Goal: Task Accomplishment & Management: Use online tool/utility

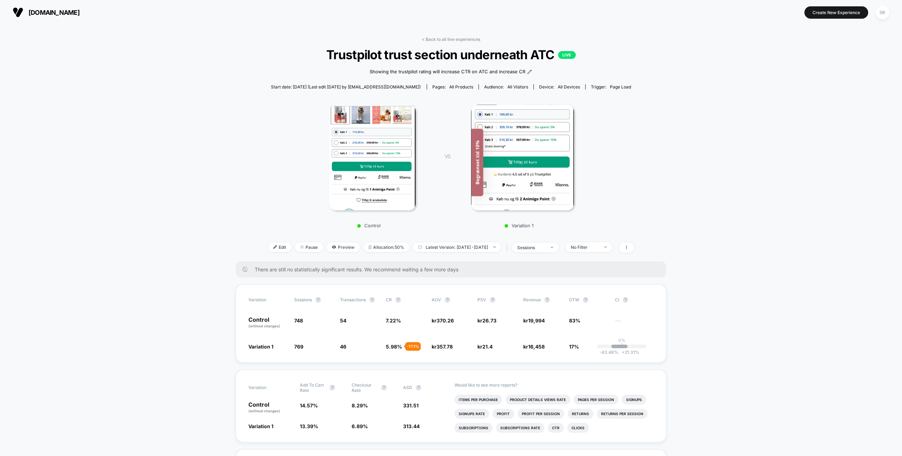
click at [46, 12] on span "[DOMAIN_NAME]" at bounding box center [54, 12] width 51 height 7
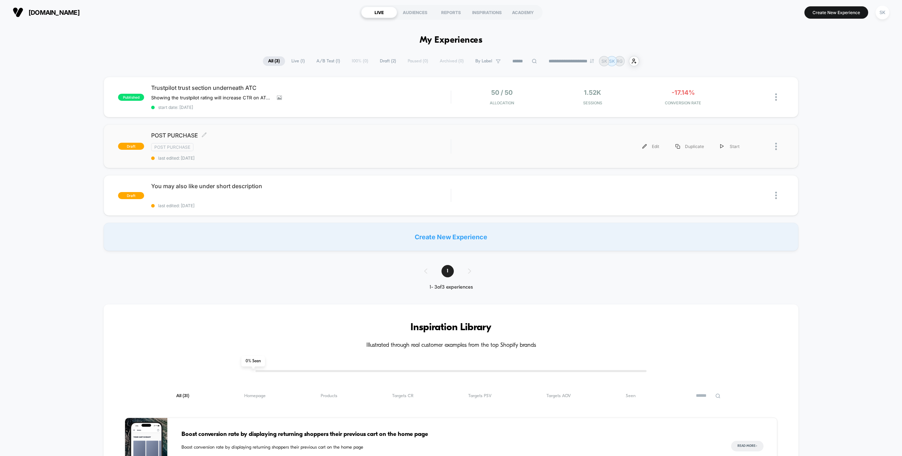
click at [252, 142] on div "POST PURCHASE Click to edit experience details Click to edit experience details…" at bounding box center [301, 146] width 300 height 29
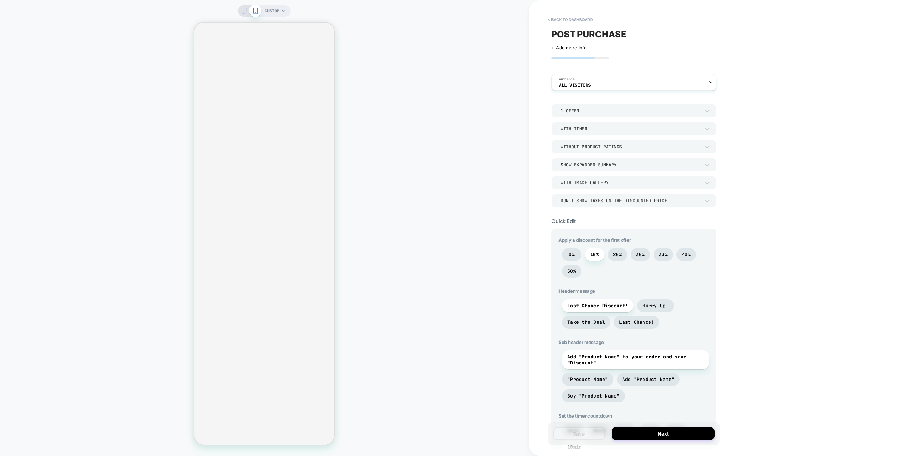
click at [245, 13] on icon at bounding box center [244, 11] width 6 height 6
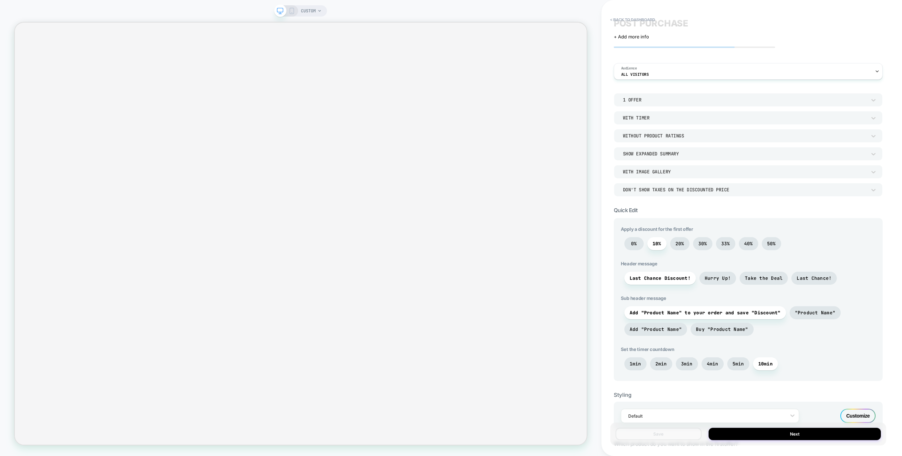
scroll to position [11, 0]
click at [665, 138] on div "Without Product Ratings" at bounding box center [745, 136] width 244 height 6
click at [651, 120] on div at bounding box center [451, 228] width 902 height 456
click at [644, 99] on div "1 Offer" at bounding box center [745, 100] width 244 height 6
click at [637, 131] on div "2 Offers" at bounding box center [748, 132] width 263 height 15
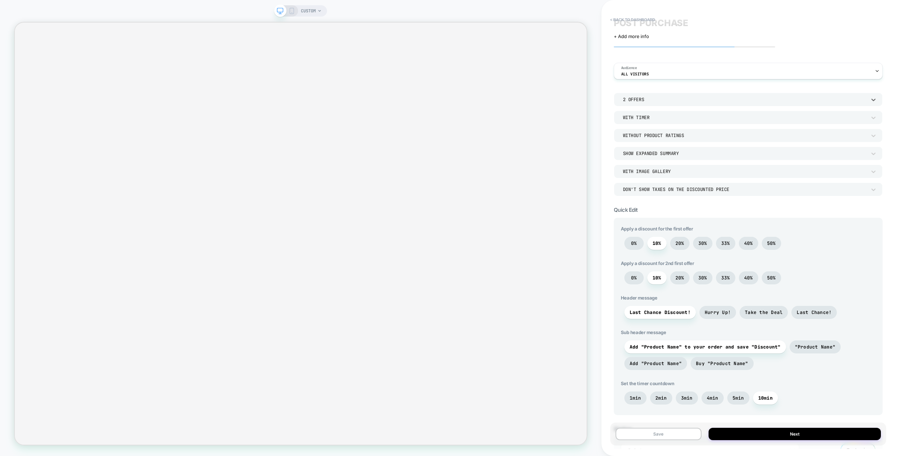
click at [640, 100] on div "2 Offers" at bounding box center [745, 100] width 244 height 6
click at [645, 86] on div at bounding box center [451, 228] width 902 height 456
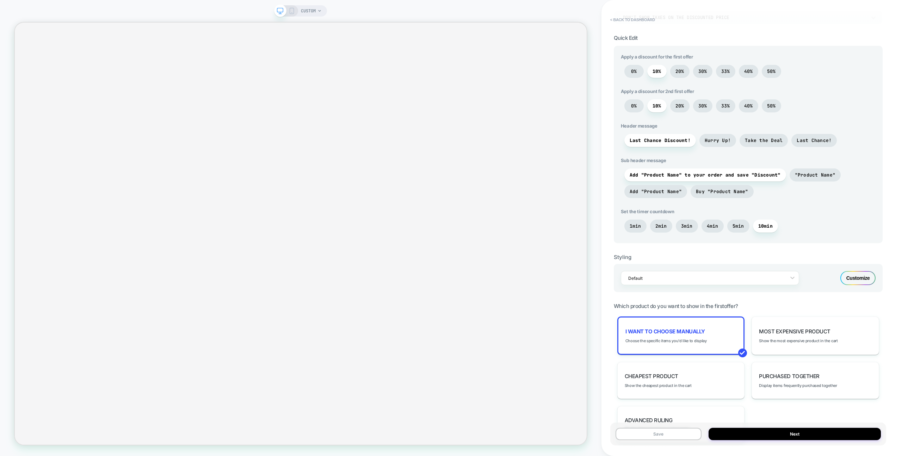
scroll to position [251, 0]
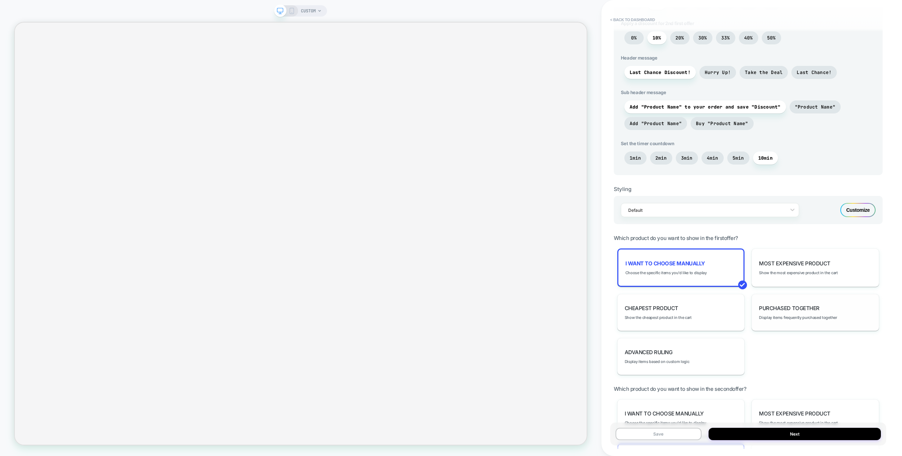
click at [780, 308] on span "Purchased Together" at bounding box center [789, 308] width 60 height 7
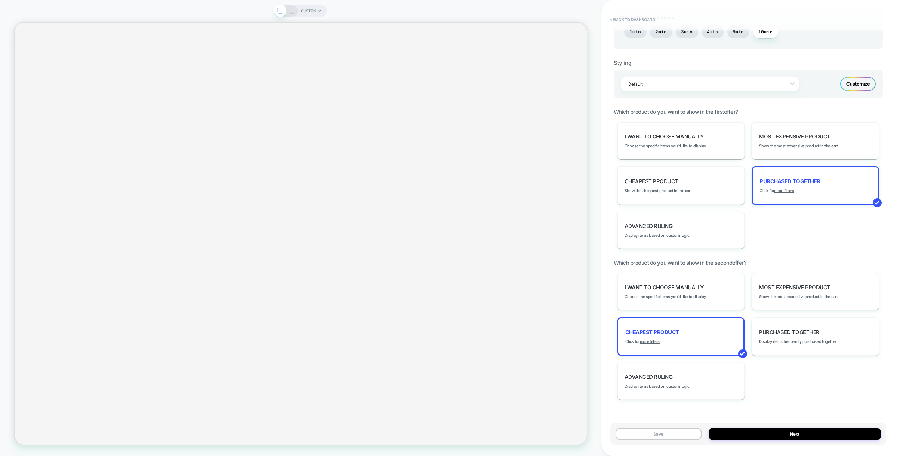
scroll to position [387, 0]
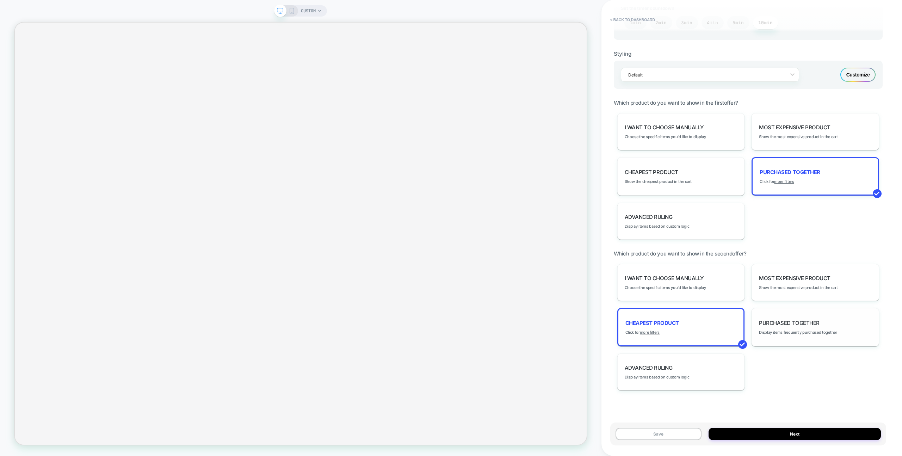
click at [782, 324] on span "Purchased Together" at bounding box center [789, 323] width 60 height 7
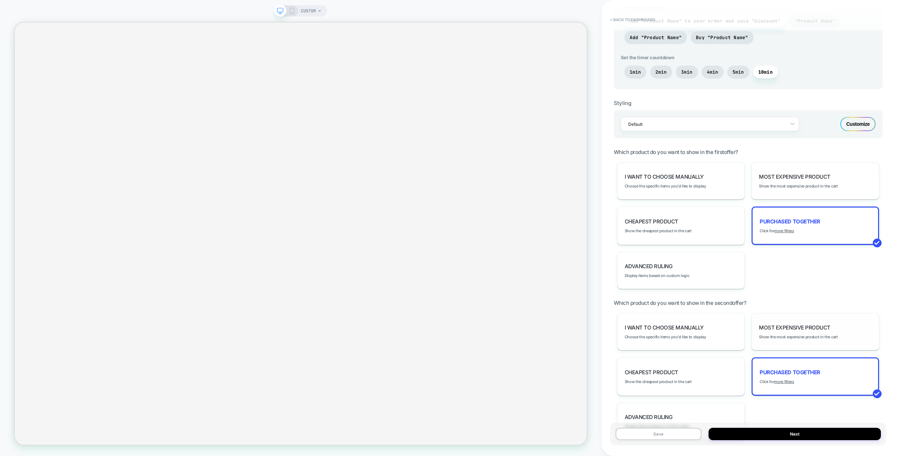
scroll to position [284, 0]
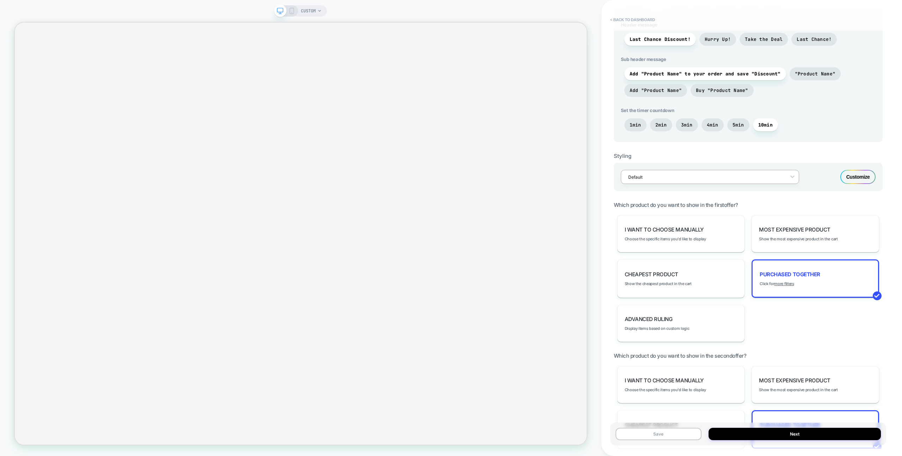
click at [686, 181] on div "Default" at bounding box center [705, 177] width 161 height 10
click at [858, 167] on div "option Default focused, 1 of 1. 1 result available. Use Up and Down to choose o…" at bounding box center [748, 177] width 269 height 28
click at [858, 178] on div "Customize" at bounding box center [858, 177] width 35 height 14
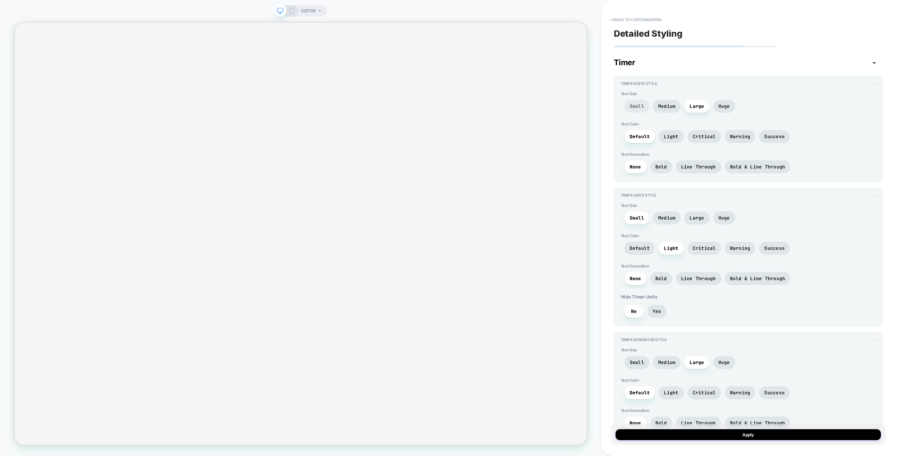
click at [638, 108] on span "Small" at bounding box center [637, 106] width 14 height 6
click at [660, 106] on span "Medium" at bounding box center [667, 106] width 18 height 6
click at [640, 108] on span "Small" at bounding box center [637, 106] width 14 height 6
click at [719, 108] on span "Huge" at bounding box center [725, 106] width 12 height 6
click at [670, 138] on span "Light" at bounding box center [671, 137] width 14 height 6
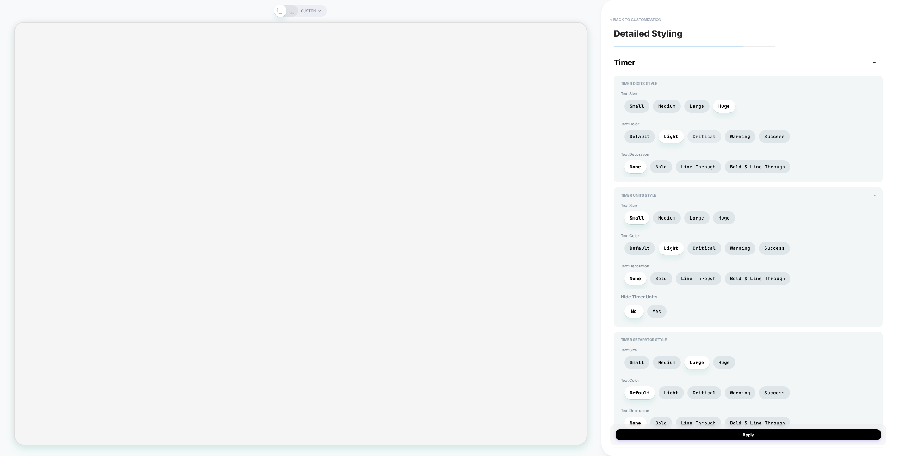
click at [707, 138] on span "Critical" at bounding box center [704, 137] width 23 height 6
click at [744, 139] on span "Warning" at bounding box center [740, 137] width 20 height 6
click at [771, 136] on span "Success" at bounding box center [775, 137] width 20 height 6
click at [636, 141] on span "Default" at bounding box center [640, 136] width 31 height 13
click at [707, 137] on span "Critical" at bounding box center [704, 137] width 23 height 6
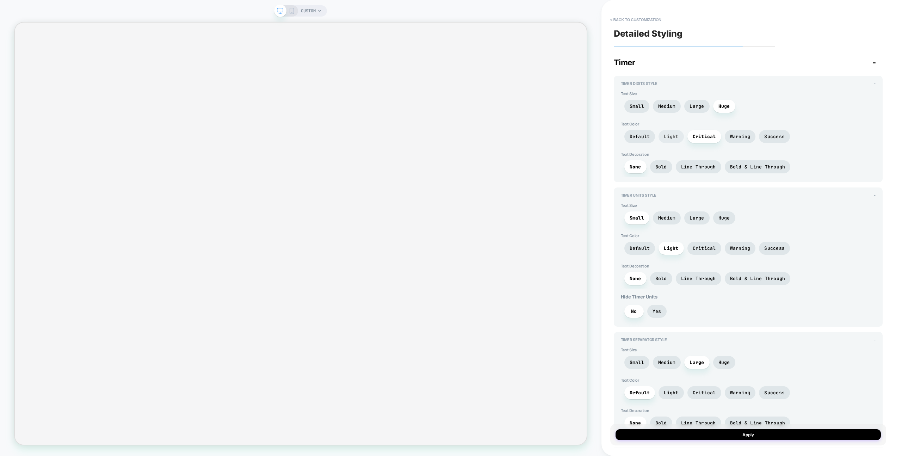
click at [664, 135] on span "Light" at bounding box center [671, 137] width 14 height 6
click at [643, 137] on span "Default" at bounding box center [640, 137] width 20 height 6
click at [661, 166] on span "Bold" at bounding box center [662, 167] width 12 height 6
click at [640, 168] on span "None" at bounding box center [636, 167] width 12 height 6
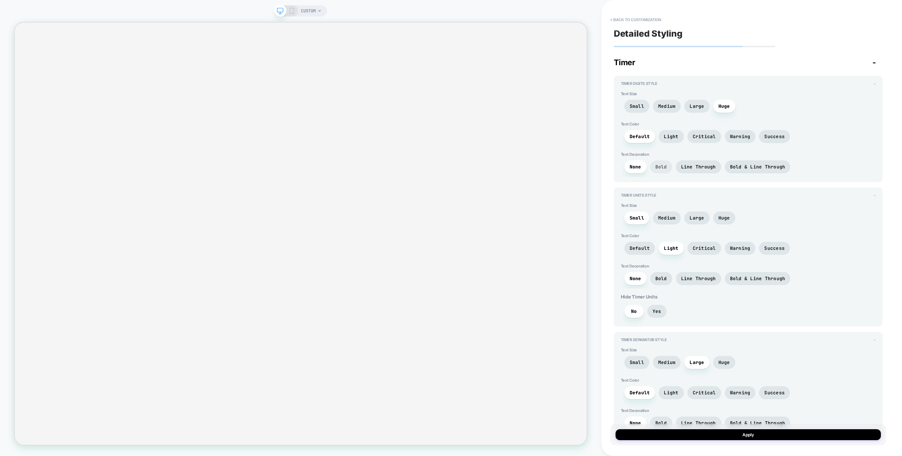
click at [667, 166] on span "Bold" at bounding box center [661, 166] width 22 height 13
click at [694, 166] on span "Line Through" at bounding box center [698, 167] width 35 height 6
click at [742, 164] on span "Bold & Line Through" at bounding box center [758, 166] width 66 height 13
click at [662, 166] on span "Bold" at bounding box center [662, 167] width 12 height 6
click at [719, 214] on span "Huge" at bounding box center [724, 217] width 22 height 13
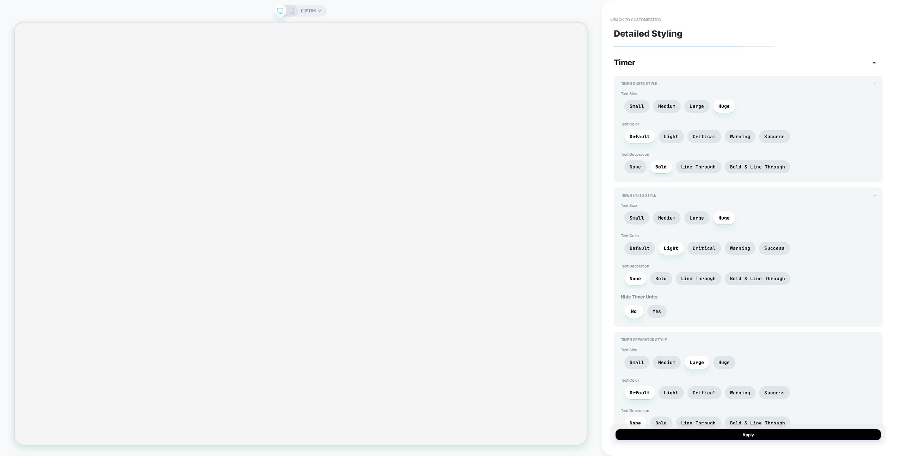
click at [295, 10] on icon at bounding box center [292, 11] width 6 height 6
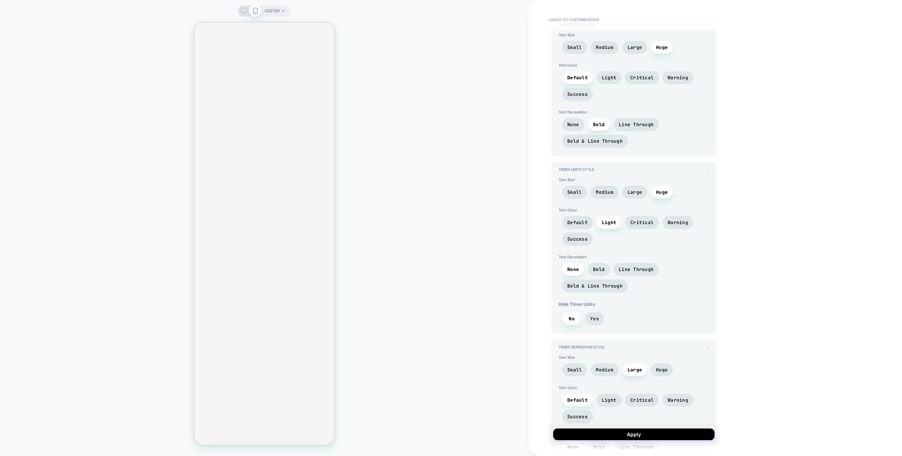
scroll to position [65, 0]
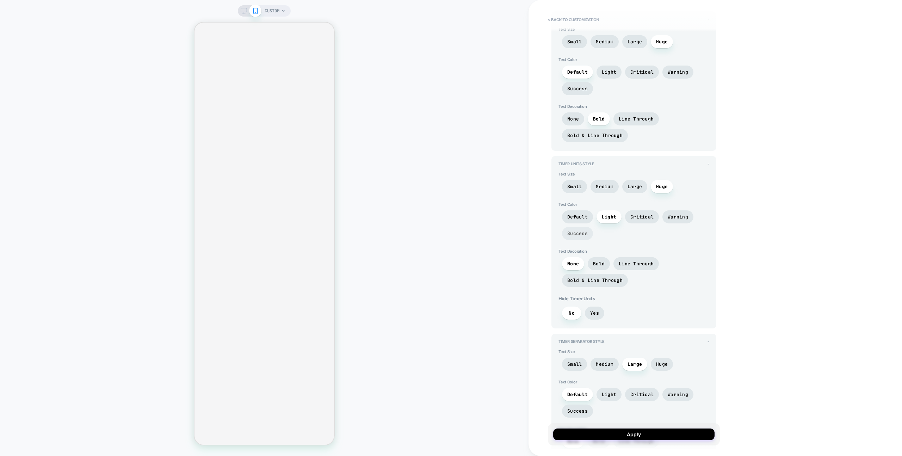
click at [584, 234] on span "Success" at bounding box center [577, 234] width 20 height 6
click at [609, 217] on span "Light" at bounding box center [609, 217] width 14 height 6
click at [583, 218] on span "Default" at bounding box center [577, 217] width 20 height 6
click at [636, 216] on span "Critical" at bounding box center [642, 217] width 23 height 6
click at [581, 217] on span "Default" at bounding box center [577, 217] width 20 height 6
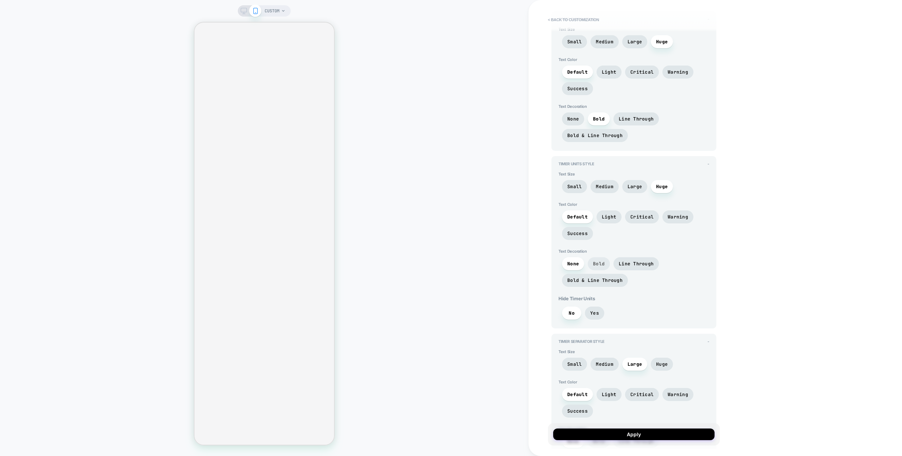
click at [595, 265] on span "Bold" at bounding box center [599, 264] width 12 height 6
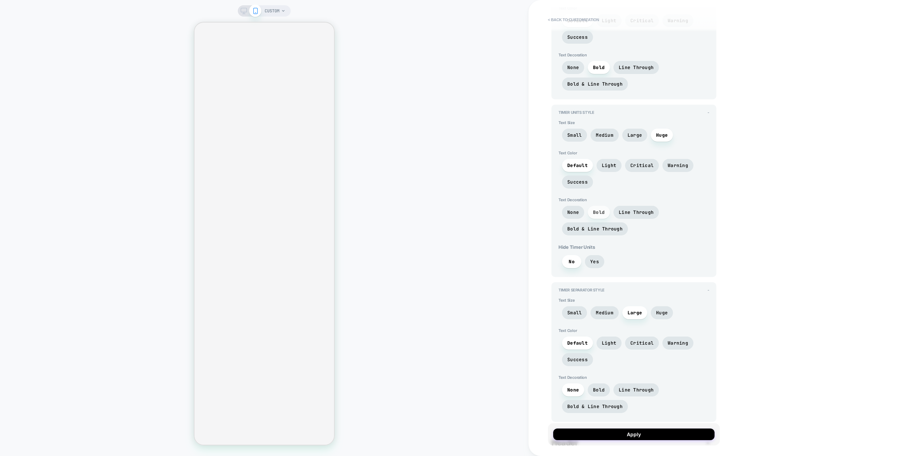
scroll to position [122, 0]
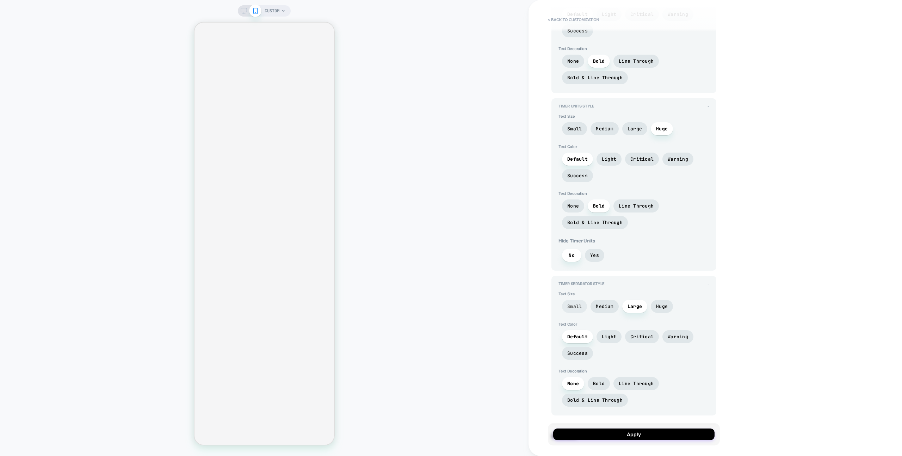
click at [578, 309] on span "Small" at bounding box center [574, 306] width 14 height 6
click at [637, 309] on span "Large" at bounding box center [635, 306] width 14 height 6
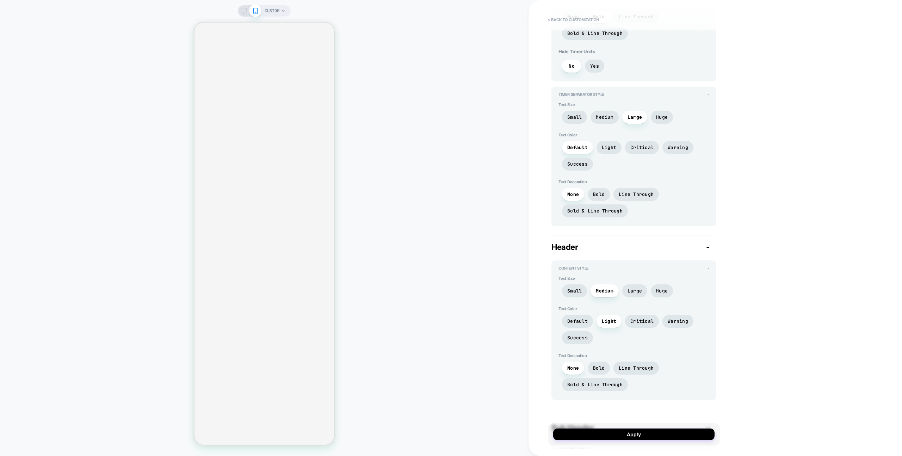
scroll to position [320, 0]
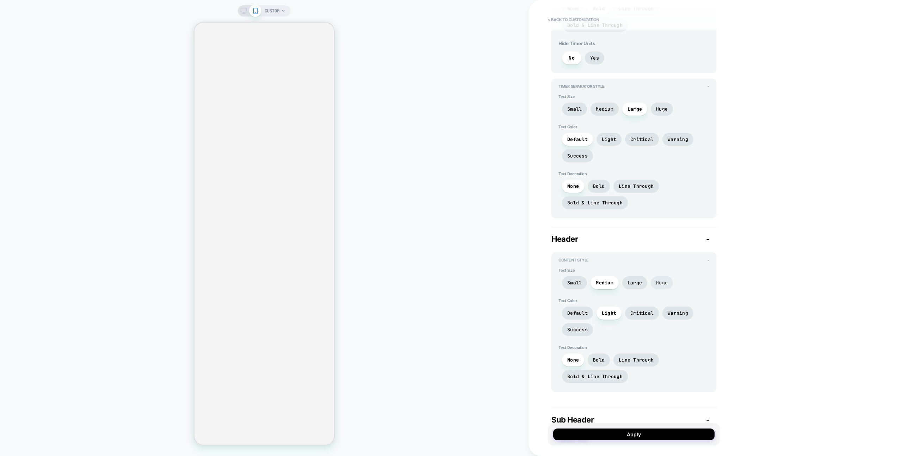
click at [656, 282] on span "Huge" at bounding box center [662, 283] width 12 height 6
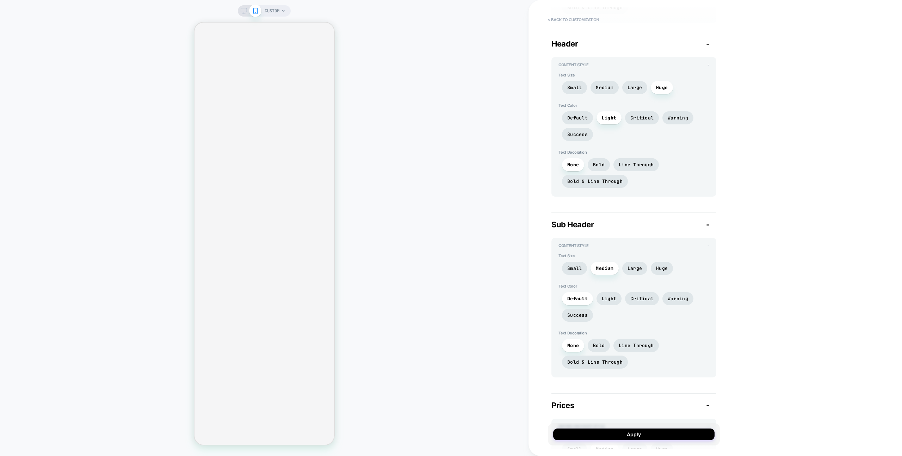
scroll to position [518, 0]
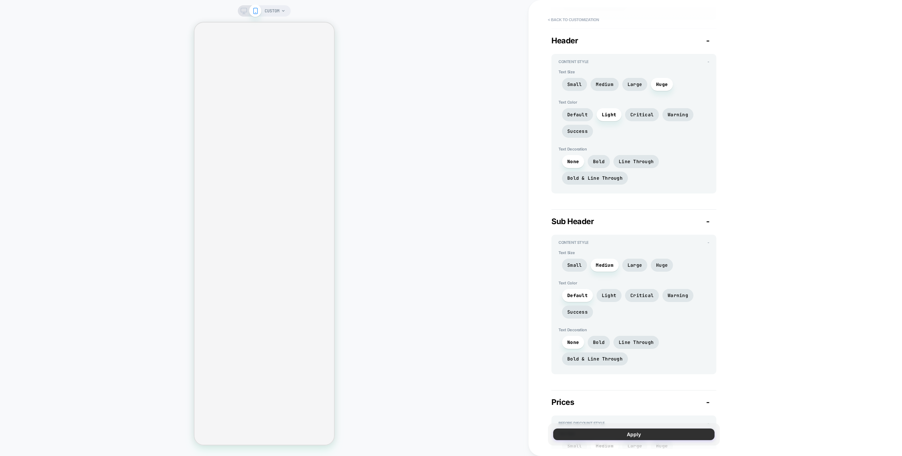
click at [642, 436] on button "Apply" at bounding box center [633, 435] width 161 height 12
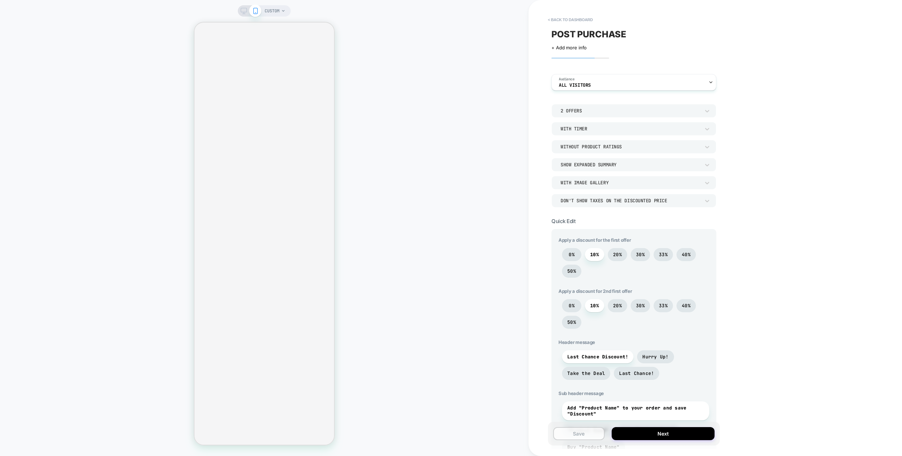
click at [577, 437] on button "Save" at bounding box center [578, 433] width 51 height 13
